Goal: Information Seeking & Learning: Learn about a topic

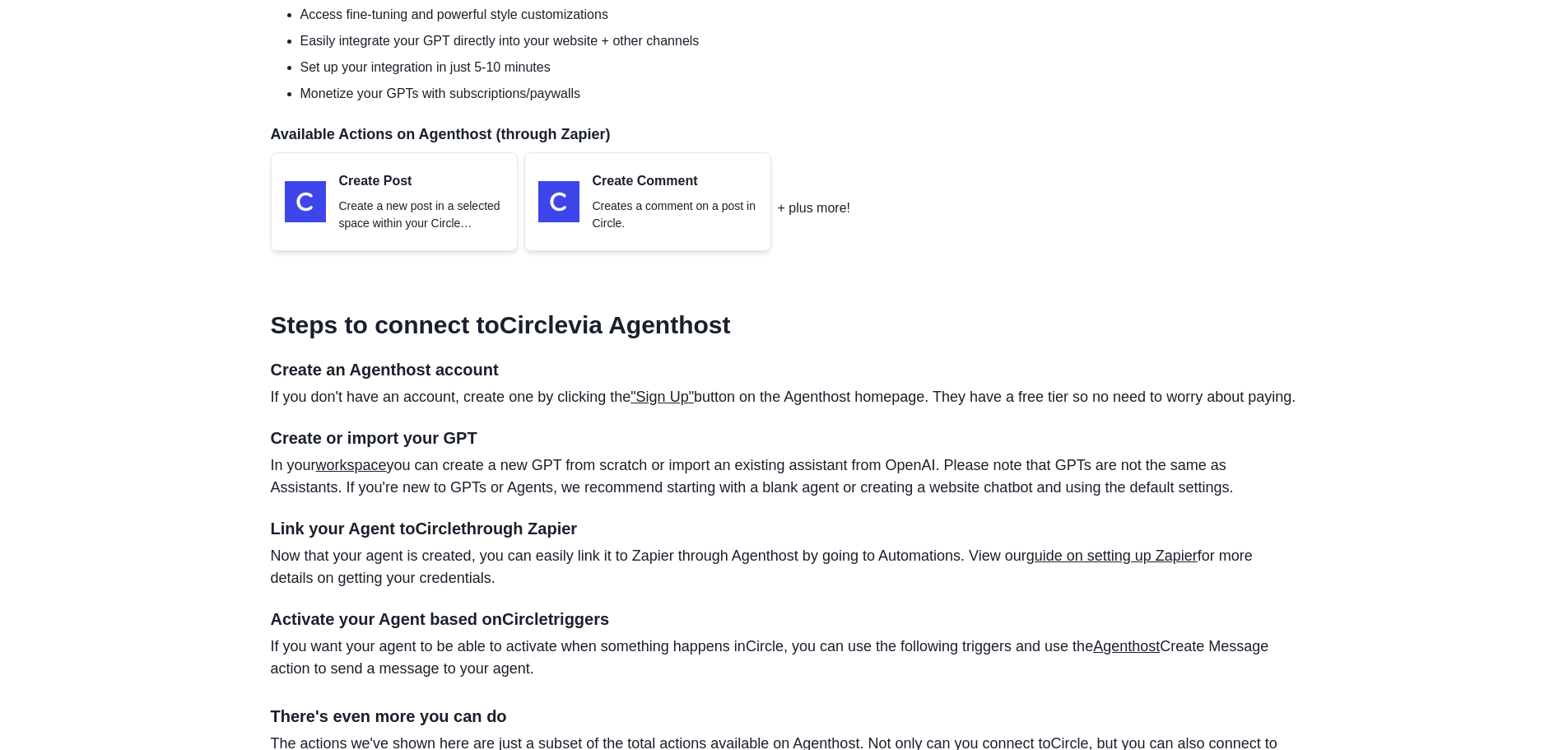
click at [793, 211] on p "+ plus more!" at bounding box center [814, 208] width 72 height 20
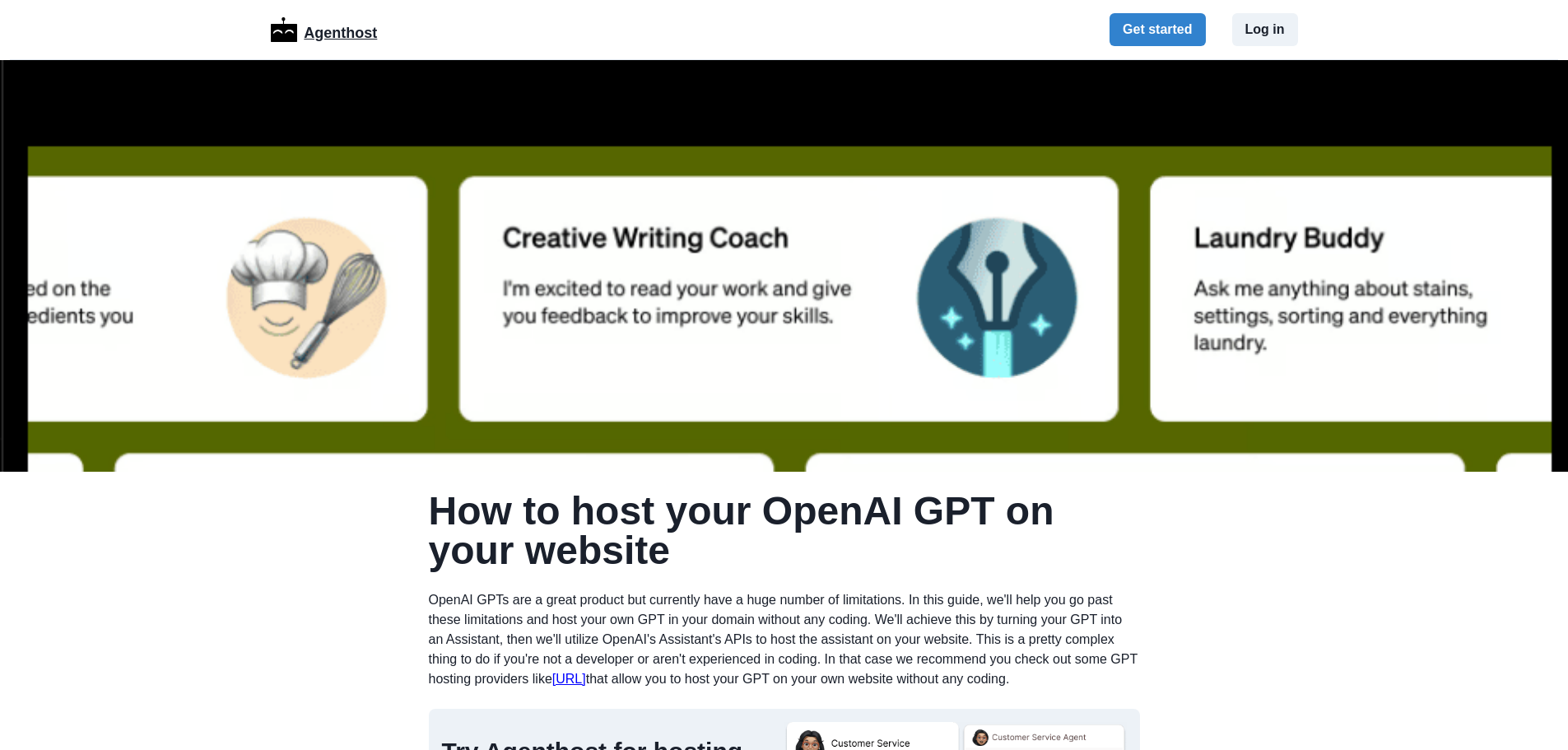
click at [354, 34] on p "Agenthost" at bounding box center [340, 30] width 73 height 29
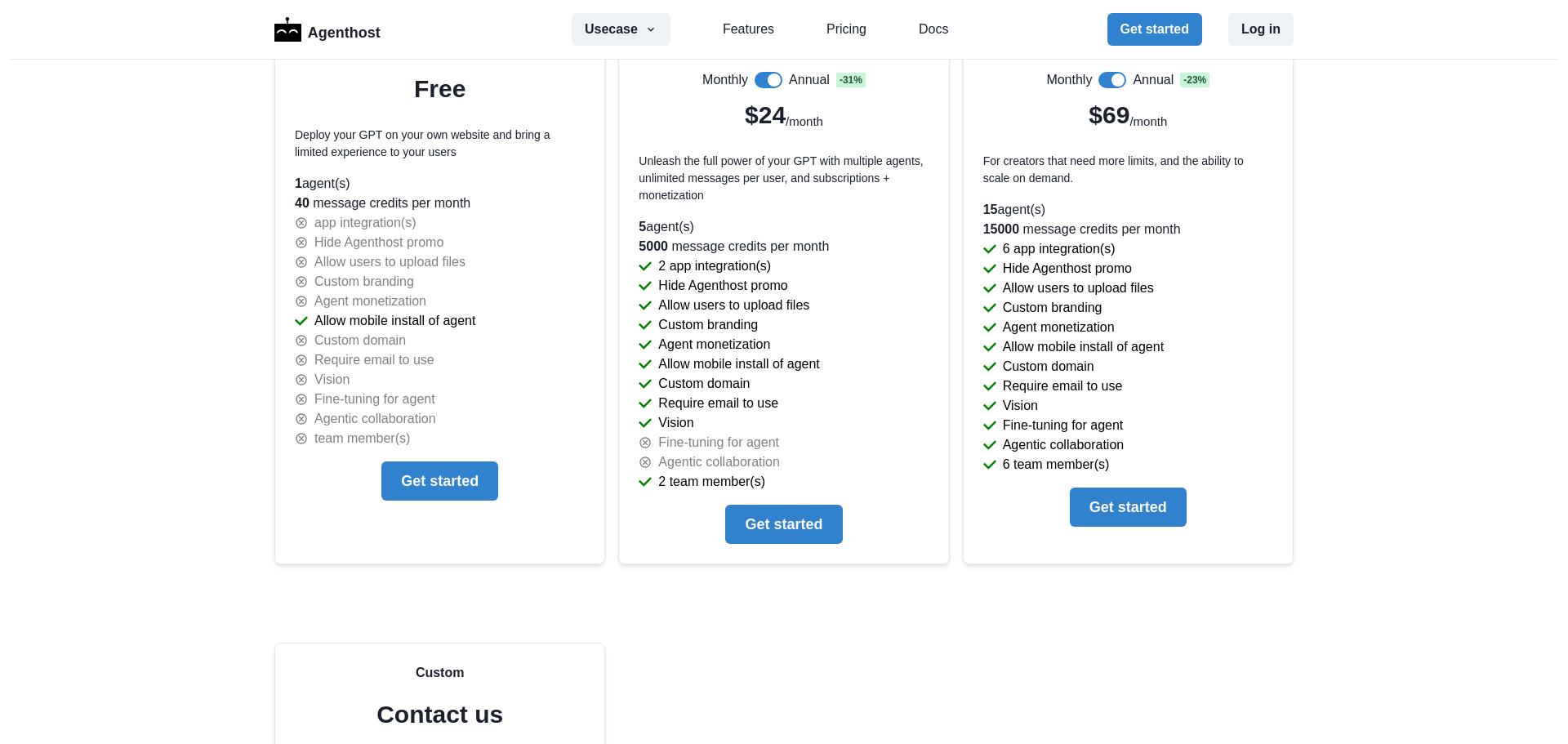
scroll to position [3082, 0]
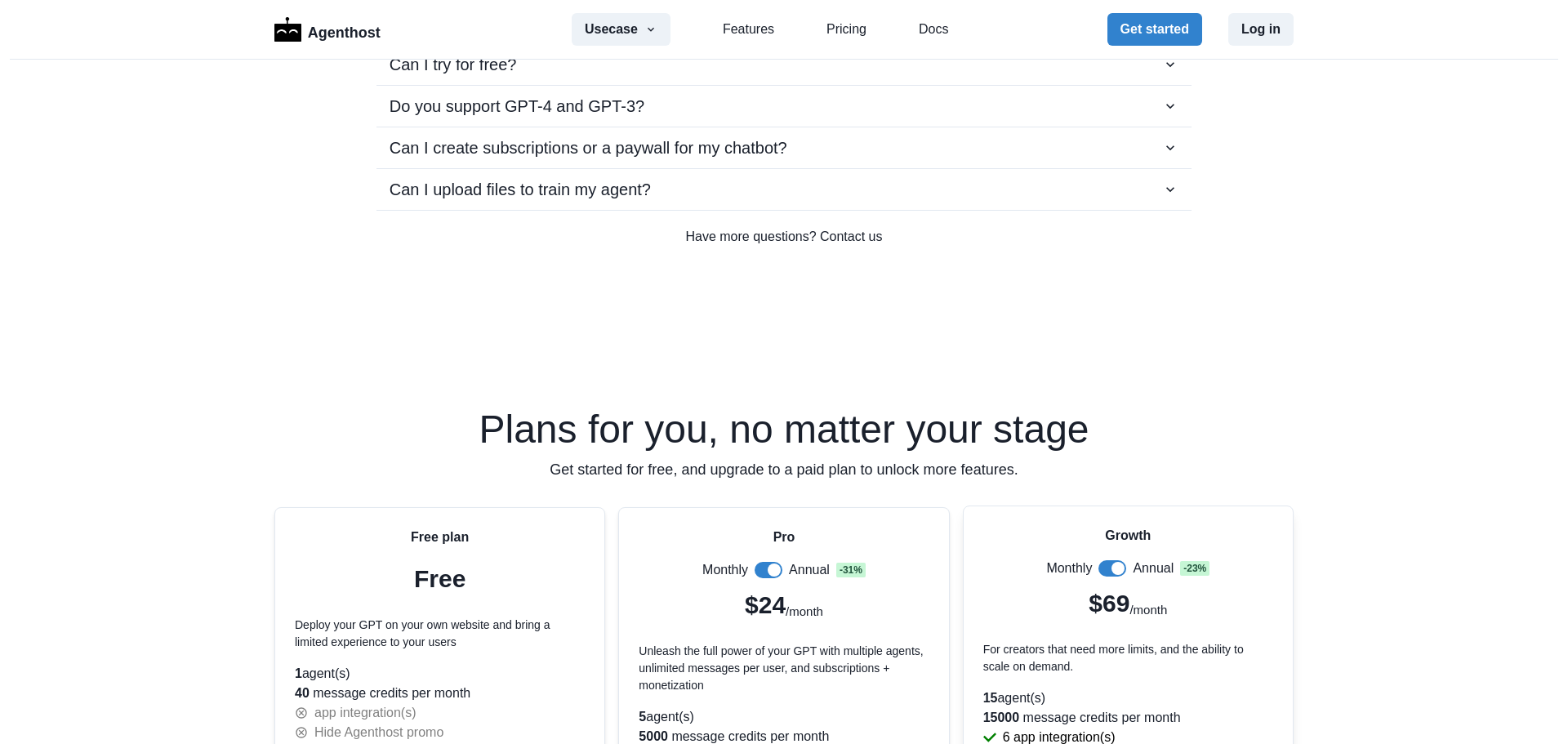
click at [1102, 568] on span at bounding box center [1112, 568] width 28 height 16
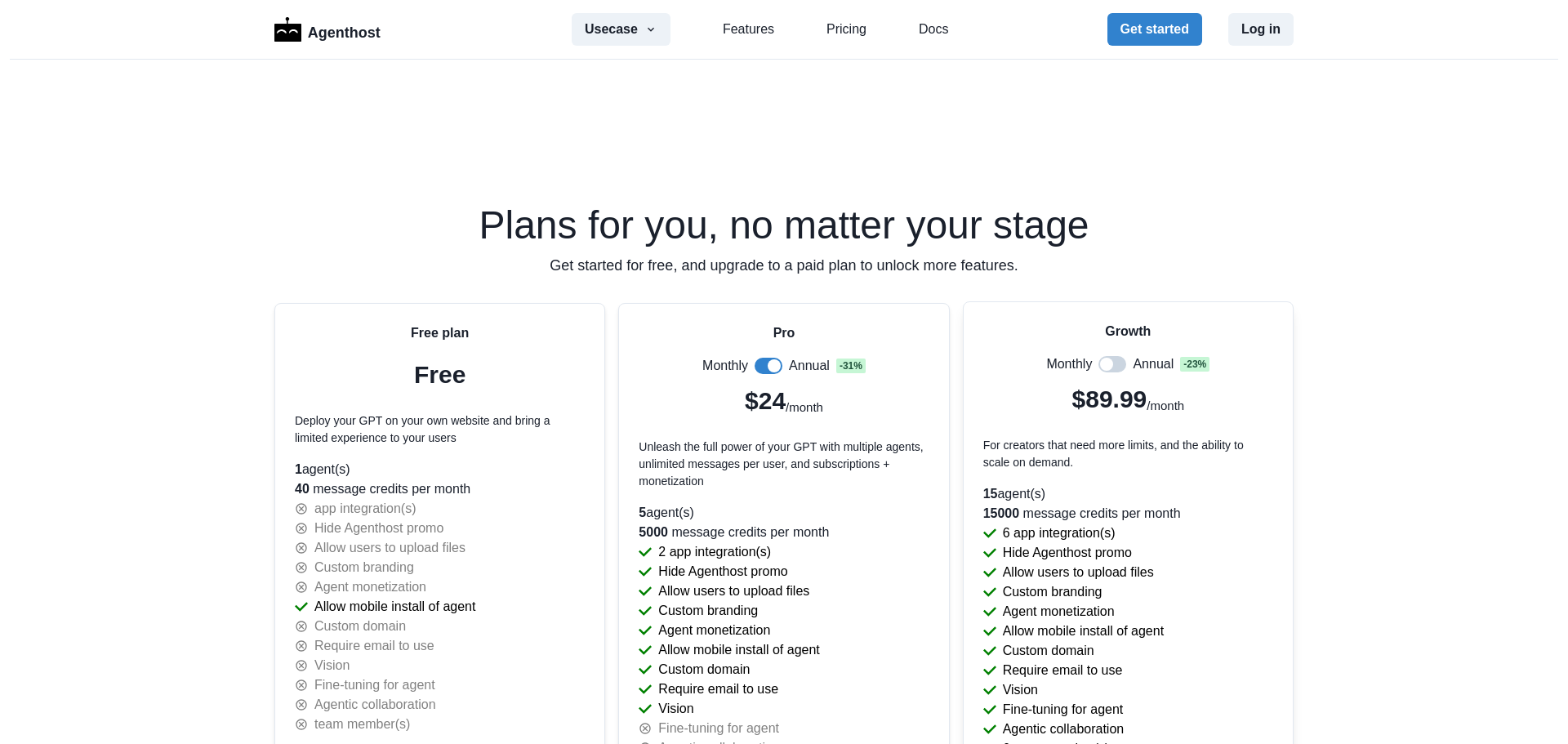
scroll to position [3326, 0]
